Goal: Information Seeking & Learning: Learn about a topic

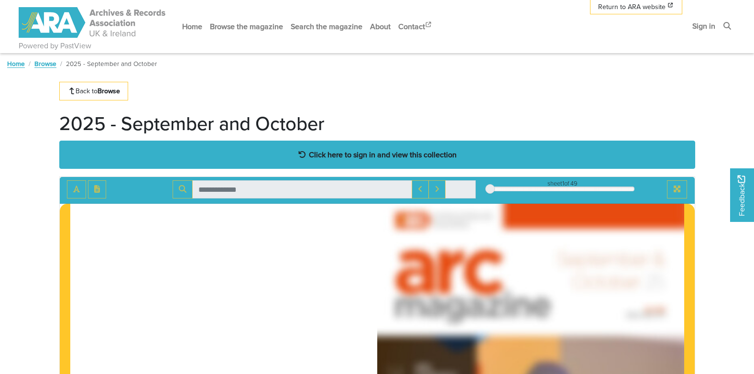
click at [337, 150] on strong "Click here to sign in and view this collection" at bounding box center [383, 154] width 148 height 11
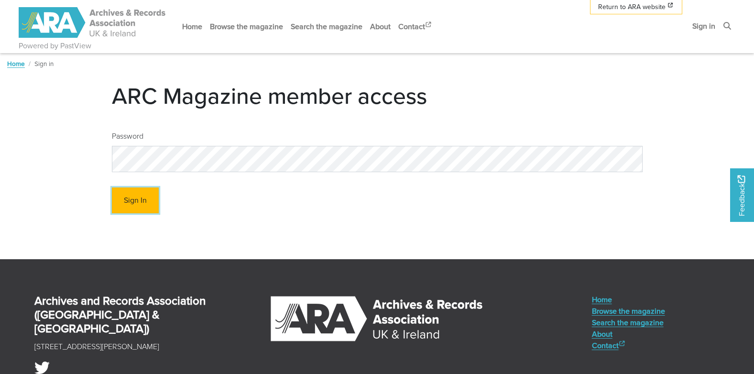
click at [125, 194] on button "Sign In" at bounding box center [135, 200] width 47 height 26
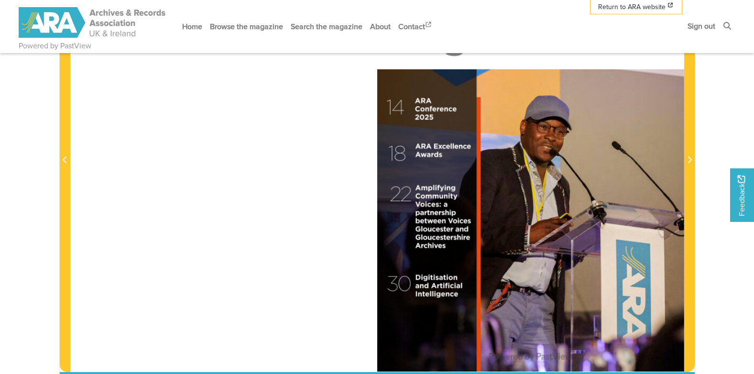
scroll to position [287, 0]
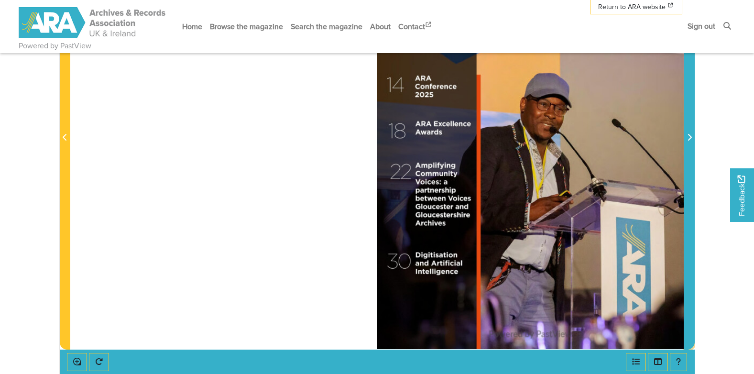
click at [690, 136] on icon "Next Page" at bounding box center [690, 137] width 4 height 7
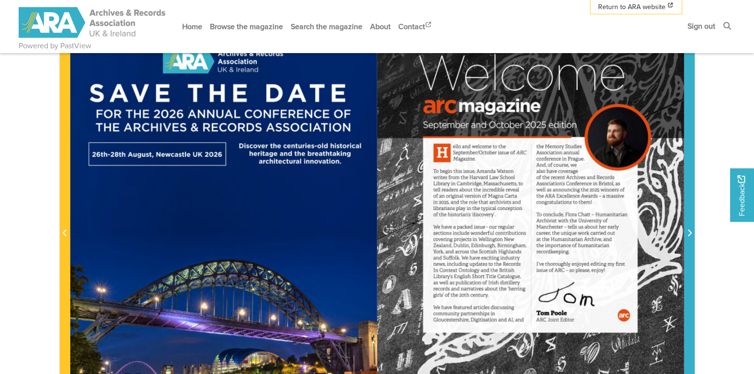
scroll to position [239, 0]
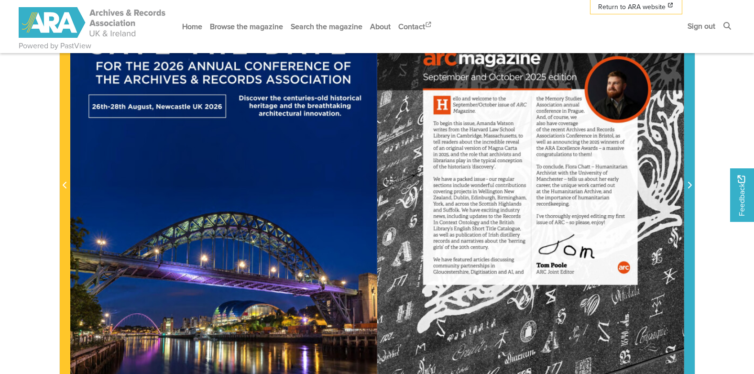
click at [687, 184] on icon "Next Page" at bounding box center [689, 185] width 5 height 8
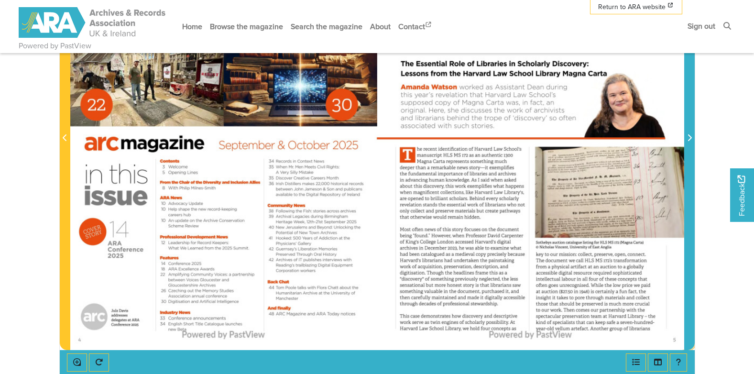
scroll to position [287, 0]
click at [687, 135] on icon "Next Page" at bounding box center [689, 137] width 5 height 8
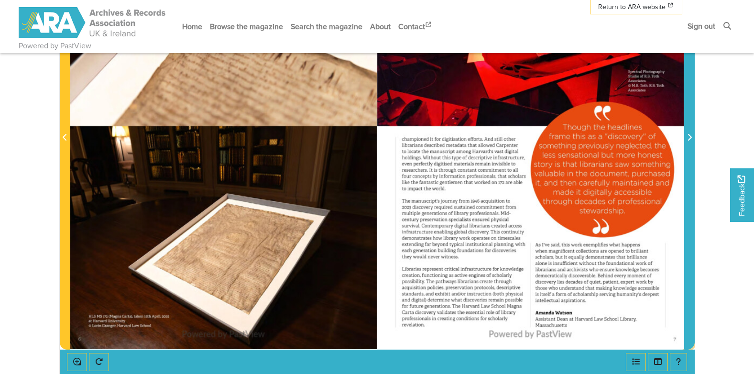
click at [689, 136] on icon "Next Page" at bounding box center [689, 137] width 5 height 8
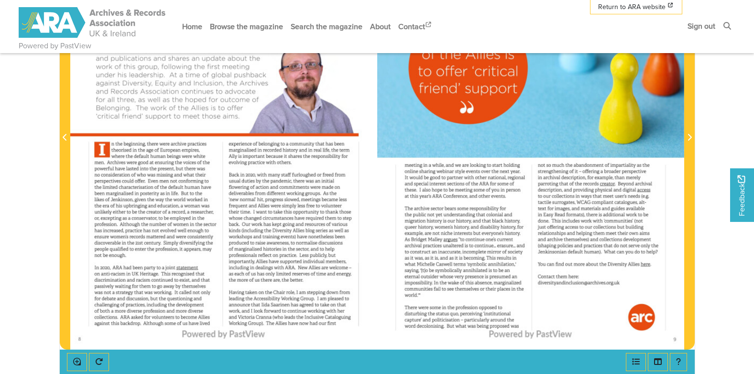
drag, startPoint x: 280, startPoint y: 100, endPoint x: 277, endPoint y: 121, distance: 21.3
click at [277, 121] on div at bounding box center [223, 132] width 307 height 434
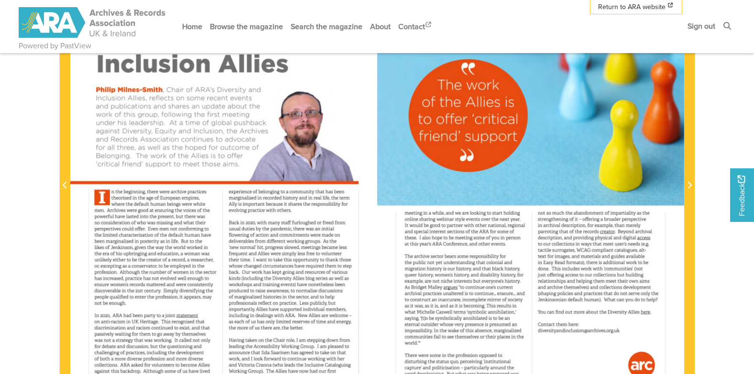
scroll to position [287, 0]
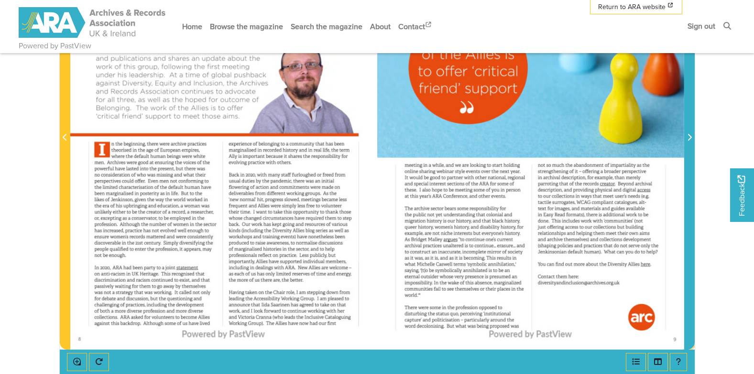
click at [690, 134] on icon "Next Page" at bounding box center [689, 137] width 5 height 8
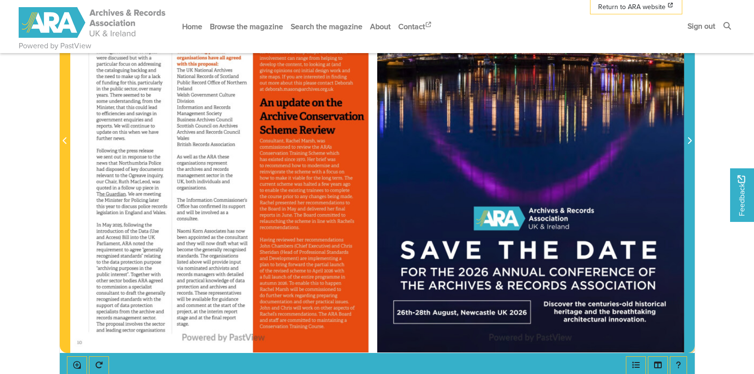
scroll to position [287, 0]
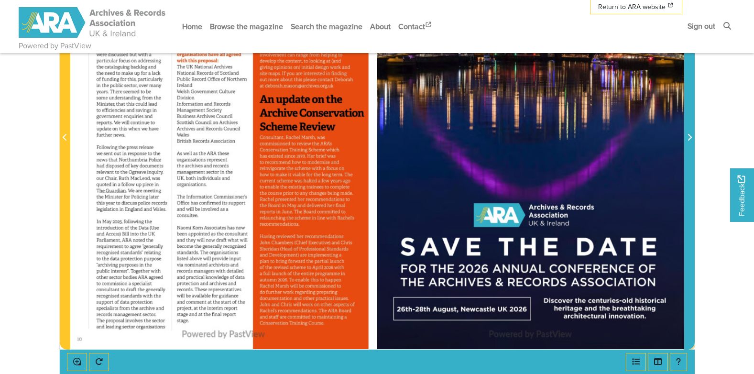
click at [691, 134] on icon "Next Page" at bounding box center [689, 137] width 5 height 8
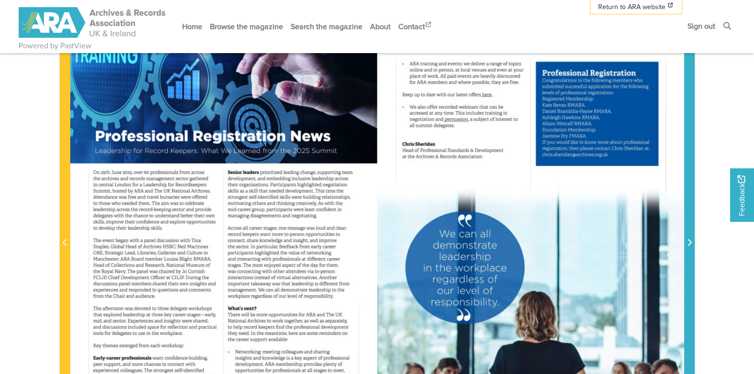
scroll to position [191, 0]
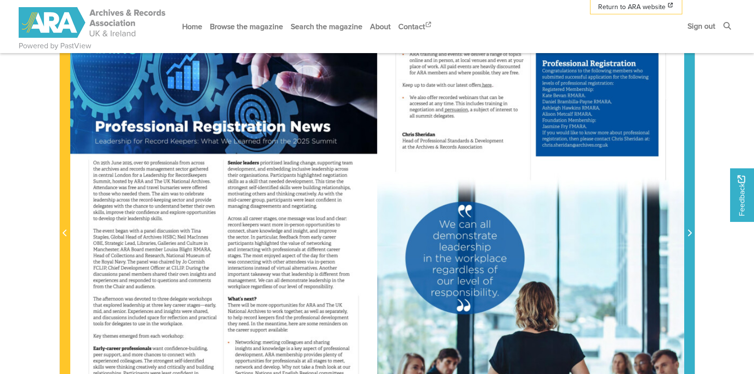
click at [688, 232] on icon "Next Page" at bounding box center [689, 233] width 5 height 8
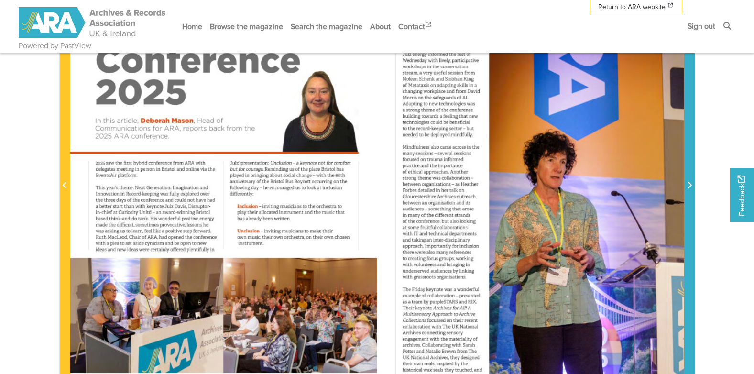
scroll to position [191, 0]
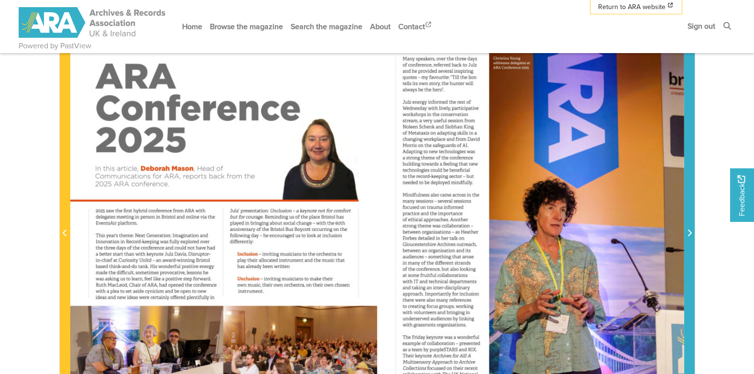
click at [691, 230] on icon "Next Page" at bounding box center [689, 233] width 5 height 8
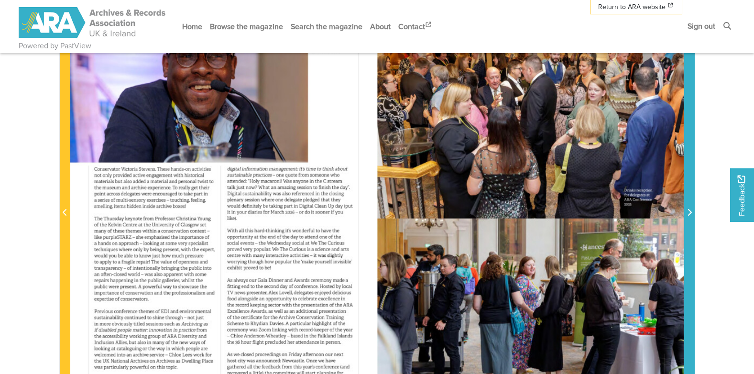
scroll to position [239, 0]
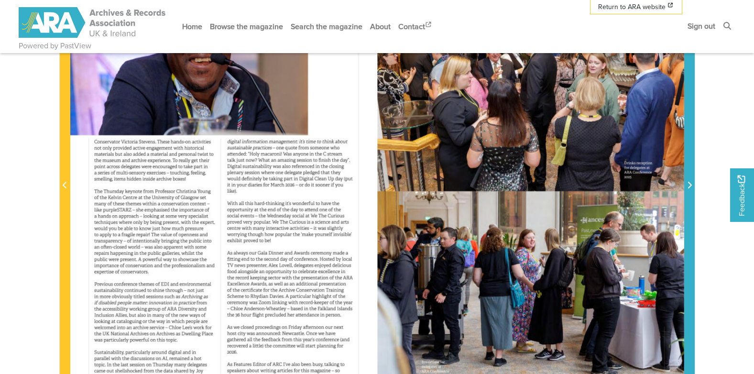
click at [688, 182] on icon "Next Page" at bounding box center [689, 185] width 5 height 8
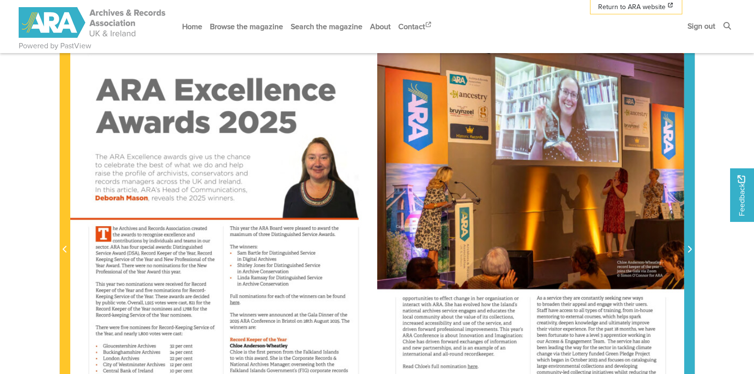
scroll to position [191, 0]
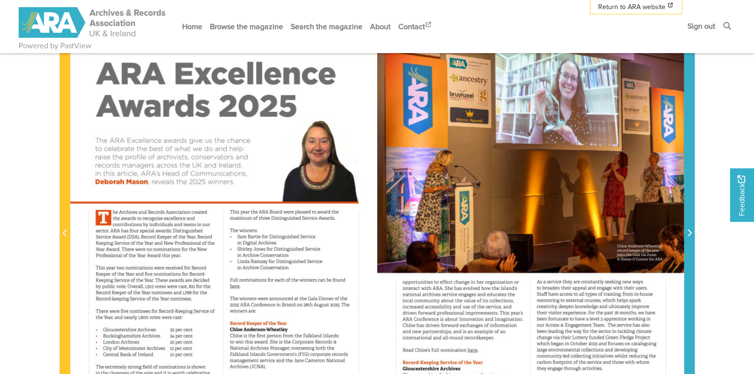
click at [689, 230] on icon "Next Page" at bounding box center [690, 233] width 4 height 7
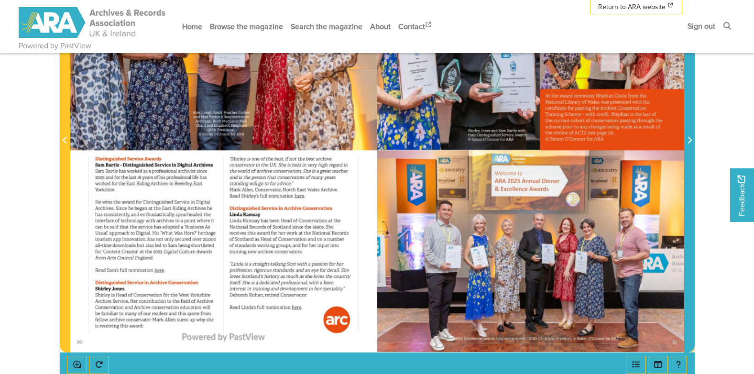
scroll to position [287, 0]
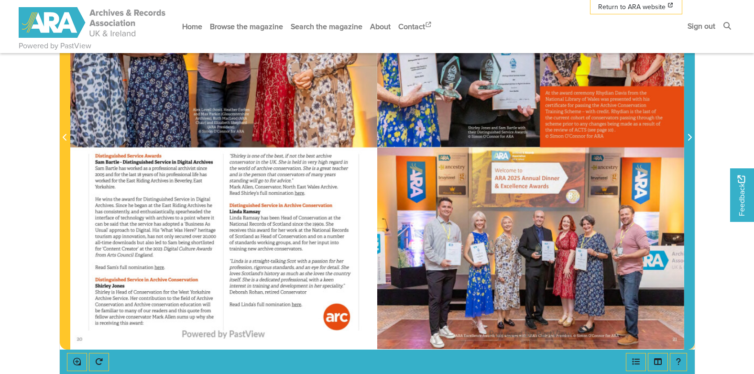
click at [687, 135] on icon "Next Page" at bounding box center [689, 137] width 5 height 8
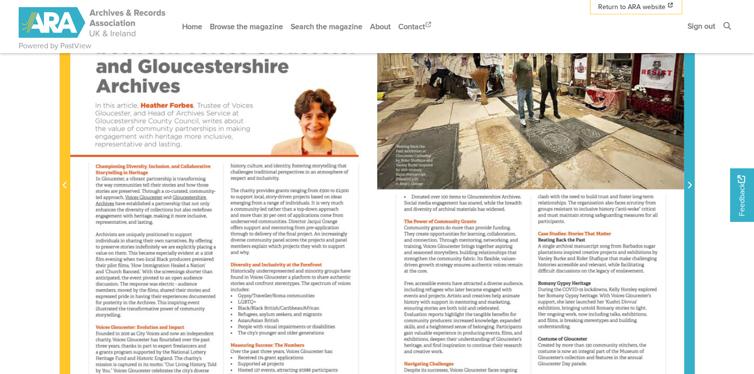
scroll to position [287, 0]
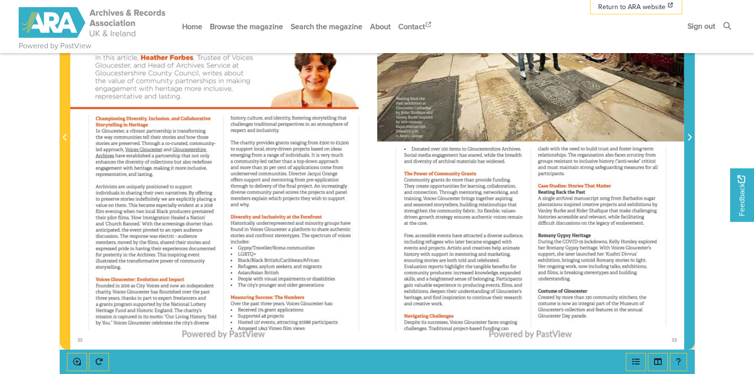
click at [688, 135] on icon "Next Page" at bounding box center [690, 137] width 4 height 7
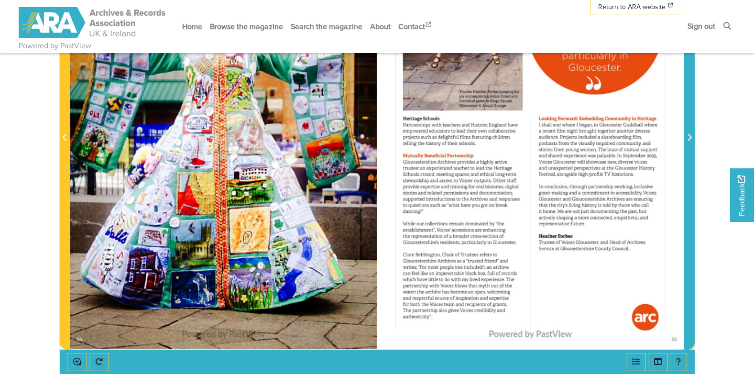
scroll to position [191, 0]
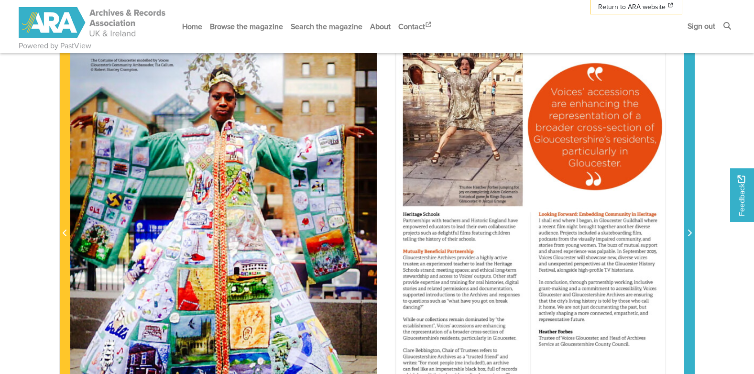
click at [689, 230] on icon "Next Page" at bounding box center [690, 233] width 4 height 7
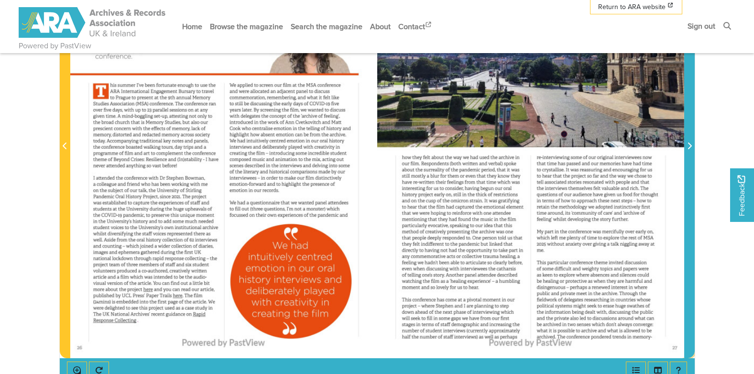
scroll to position [287, 0]
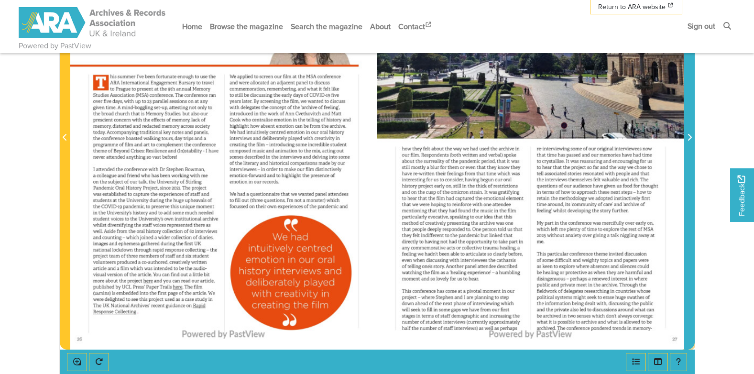
click at [686, 134] on span "Next Page" at bounding box center [690, 137] width 10 height 11
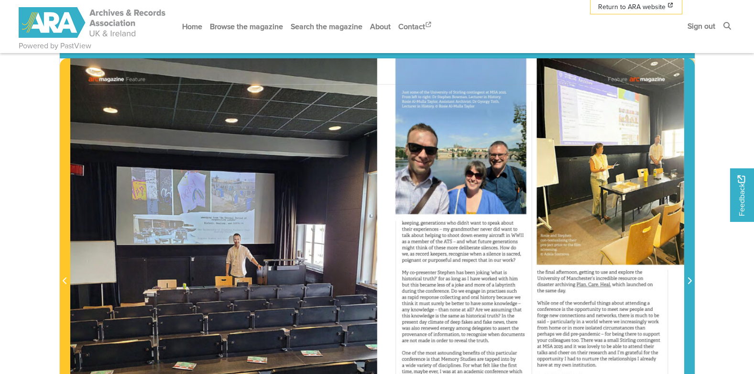
scroll to position [191, 0]
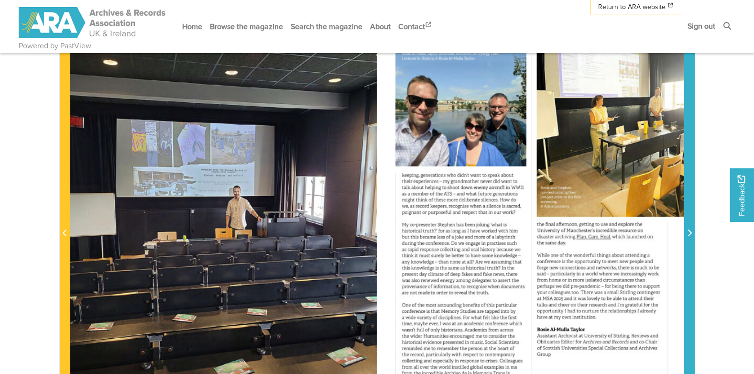
click at [689, 231] on icon "Next Page" at bounding box center [690, 233] width 4 height 7
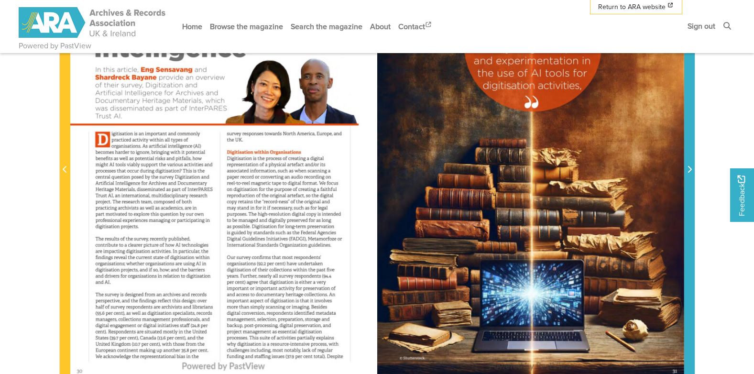
scroll to position [287, 0]
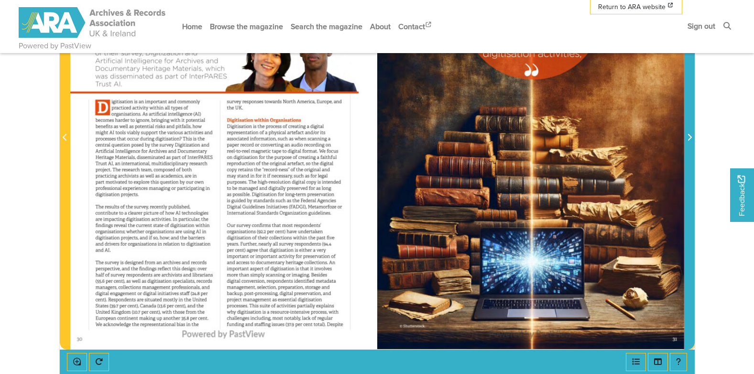
click at [687, 133] on span "Next Page" at bounding box center [690, 137] width 10 height 11
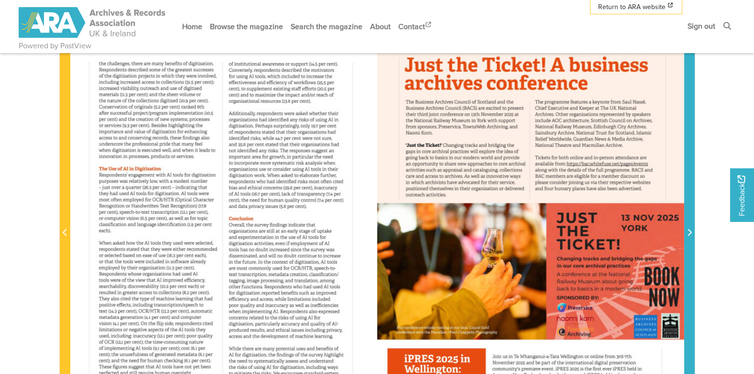
scroll to position [191, 0]
click at [689, 231] on icon "Next Page" at bounding box center [690, 233] width 4 height 7
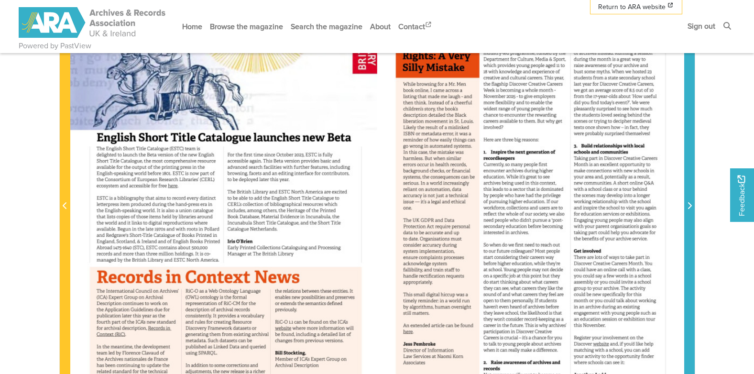
scroll to position [191, 0]
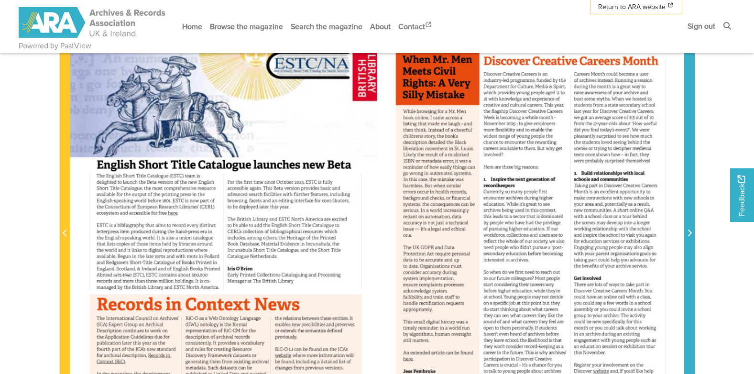
click at [688, 228] on span "Next Page" at bounding box center [690, 233] width 10 height 11
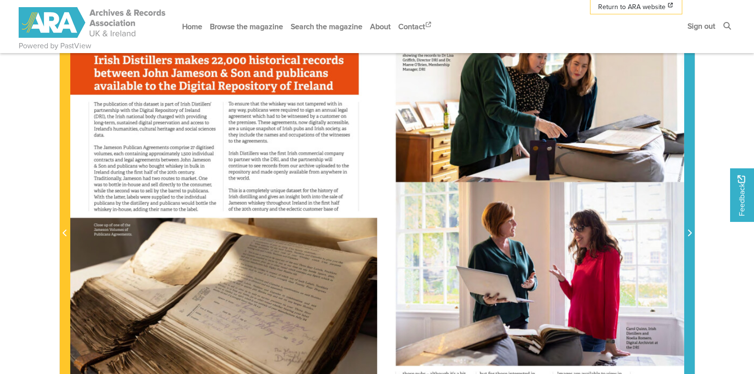
click at [688, 228] on span "Next Page" at bounding box center [690, 233] width 10 height 11
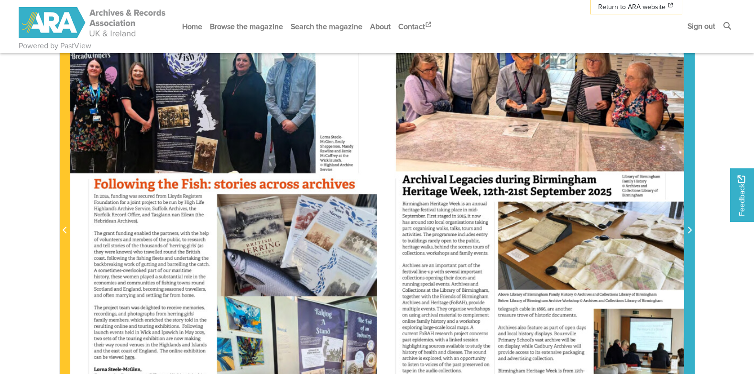
scroll to position [143, 0]
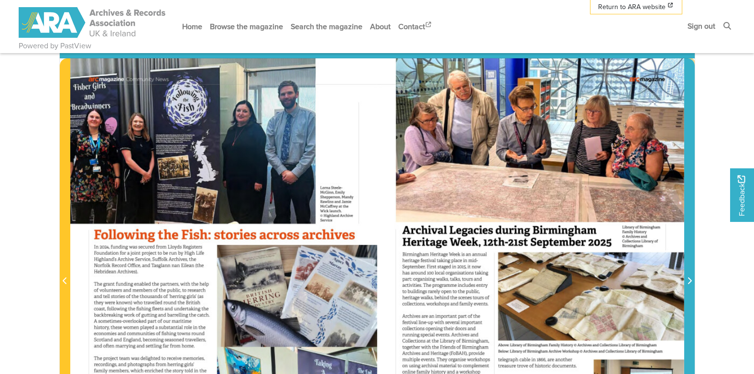
click at [688, 278] on icon "Next Page" at bounding box center [690, 280] width 4 height 7
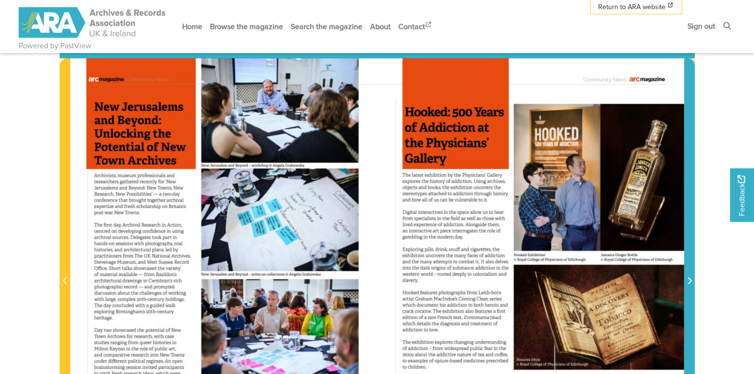
scroll to position [191, 0]
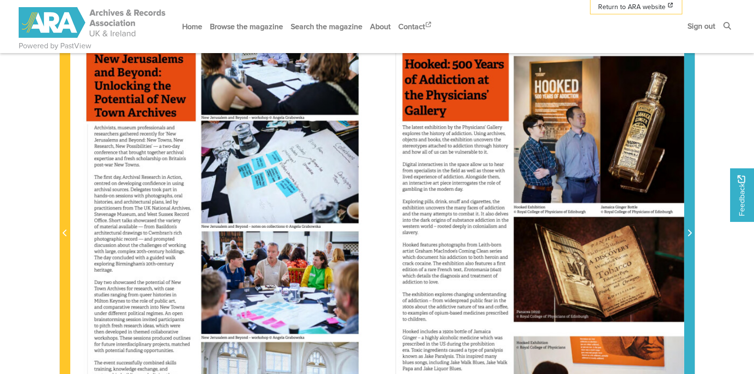
click at [687, 230] on icon "Next Page" at bounding box center [689, 233] width 5 height 8
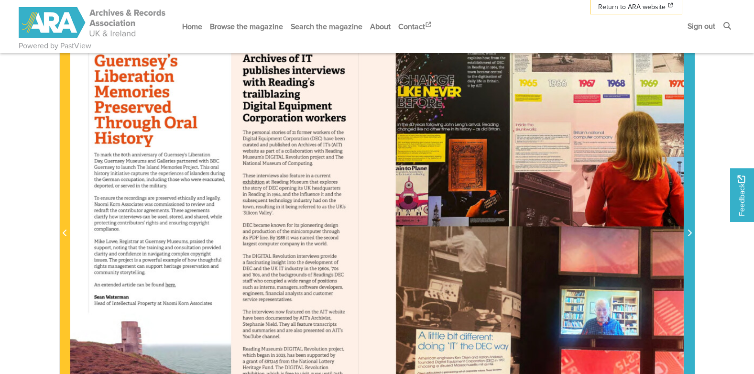
click at [688, 230] on icon "Next Page" at bounding box center [689, 233] width 5 height 8
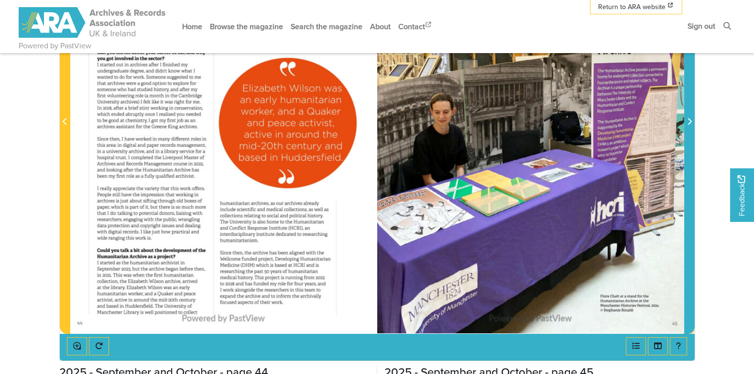
scroll to position [239, 0]
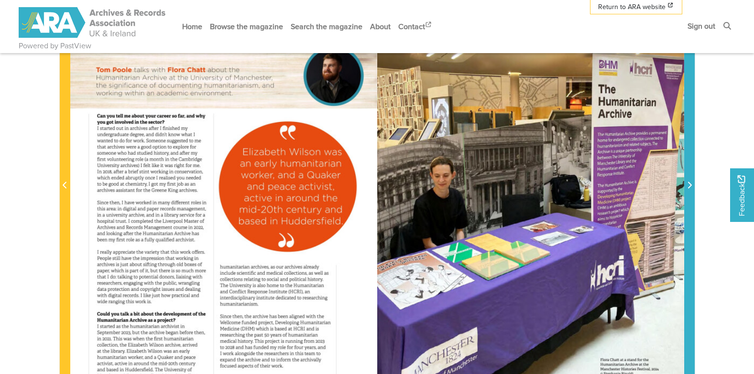
click at [690, 183] on icon "Next Page" at bounding box center [690, 185] width 4 height 7
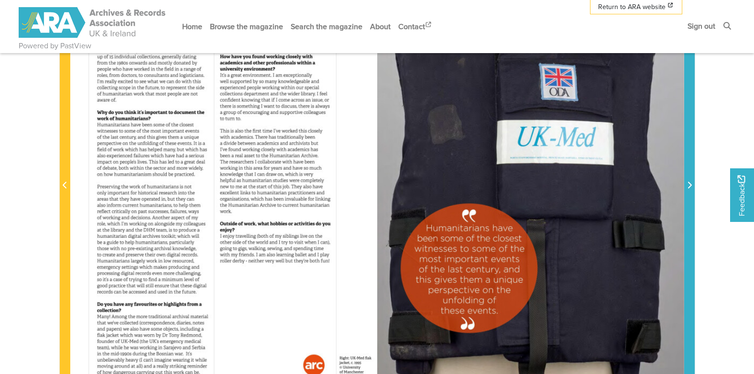
click at [690, 183] on icon "Next Page" at bounding box center [690, 185] width 4 height 7
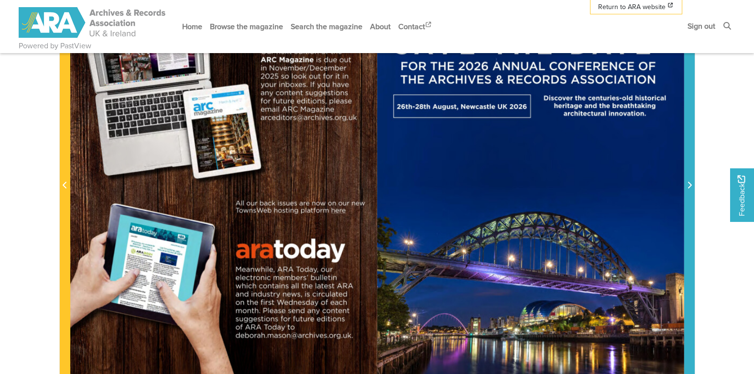
click at [691, 182] on icon "Next Page" at bounding box center [689, 185] width 5 height 8
click at [690, 184] on icon "Next Page" at bounding box center [690, 185] width 4 height 7
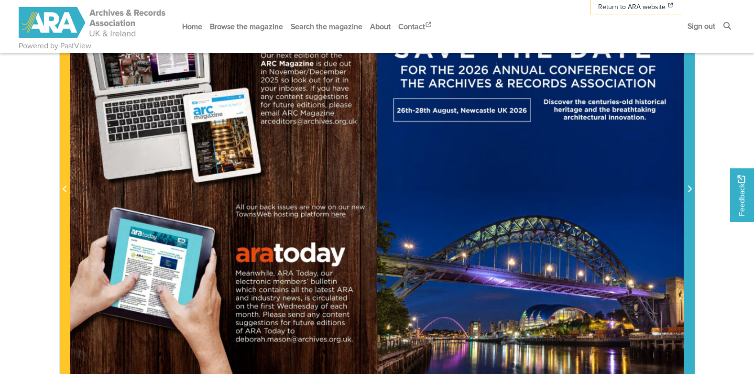
scroll to position [239, 0]
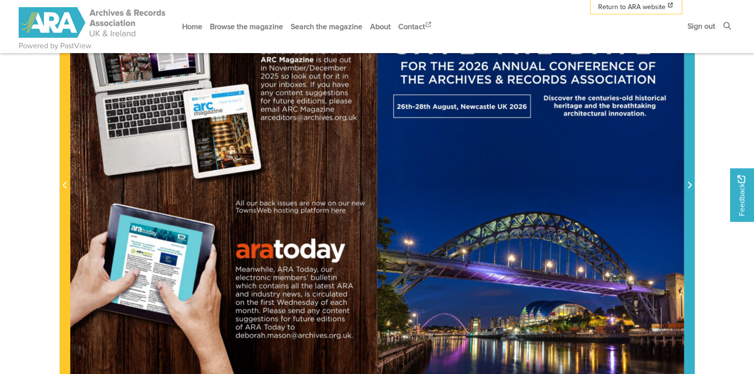
click at [688, 181] on span "Next Page" at bounding box center [690, 185] width 10 height 11
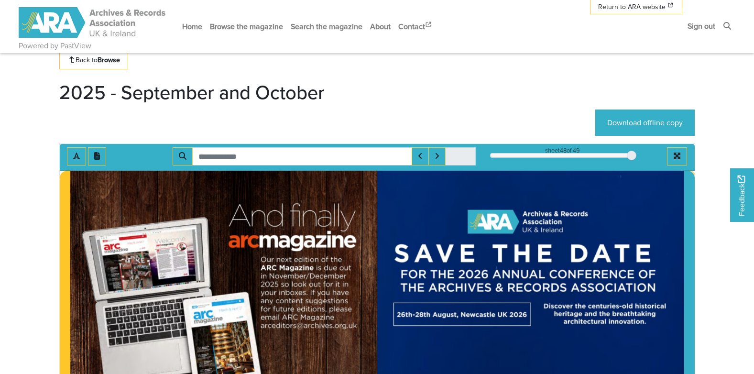
scroll to position [0, 0]
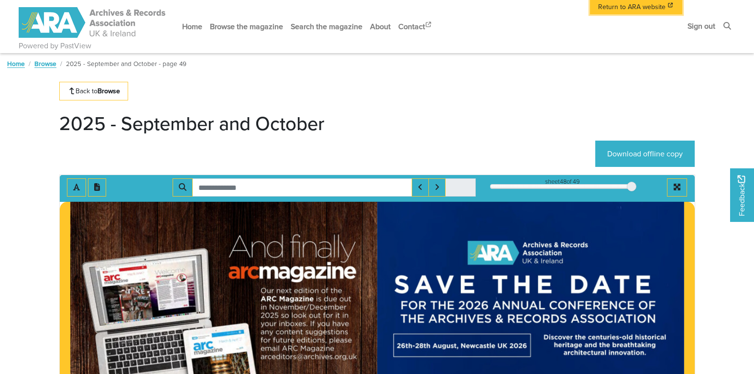
click at [620, 6] on span "Return to ARA website" at bounding box center [631, 7] width 67 height 10
click at [696, 26] on link "Sign out" at bounding box center [701, 25] width 35 height 25
